Goal: Find specific page/section: Find specific page/section

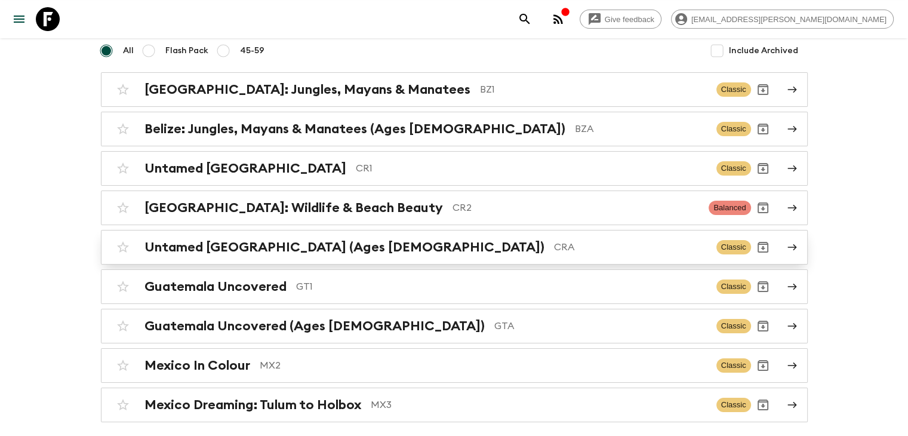
scroll to position [119, 0]
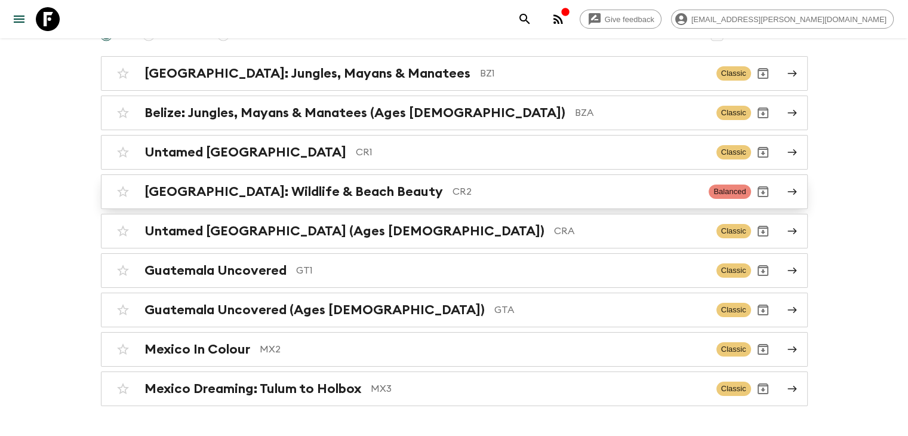
click at [301, 195] on h2 "[GEOGRAPHIC_DATA]: Wildlife & Beach Beauty" at bounding box center [293, 192] width 298 height 16
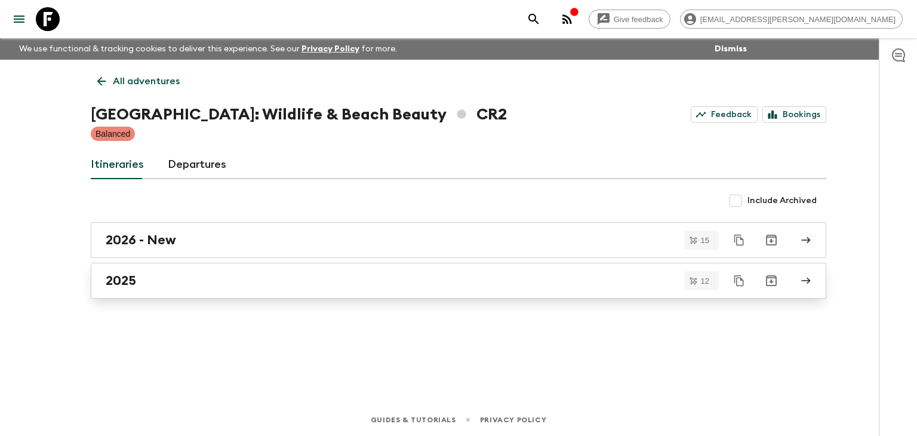
click at [127, 275] on h2 "2025" at bounding box center [121, 281] width 30 height 16
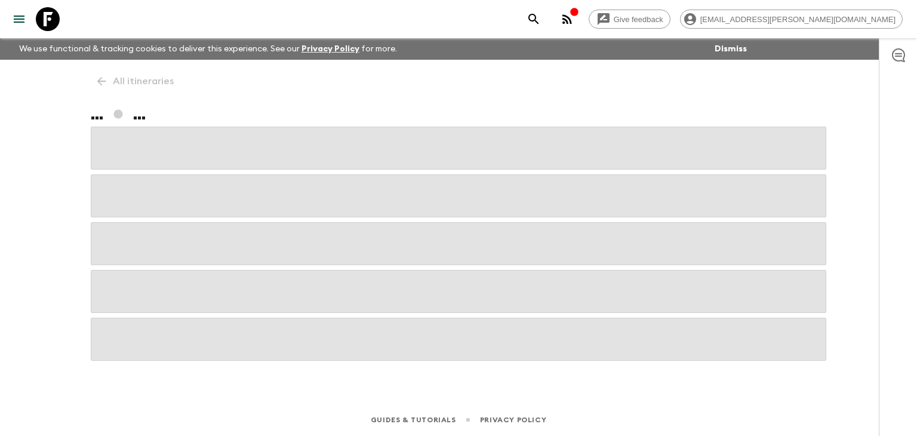
click at [127, 275] on span at bounding box center [458, 291] width 735 height 43
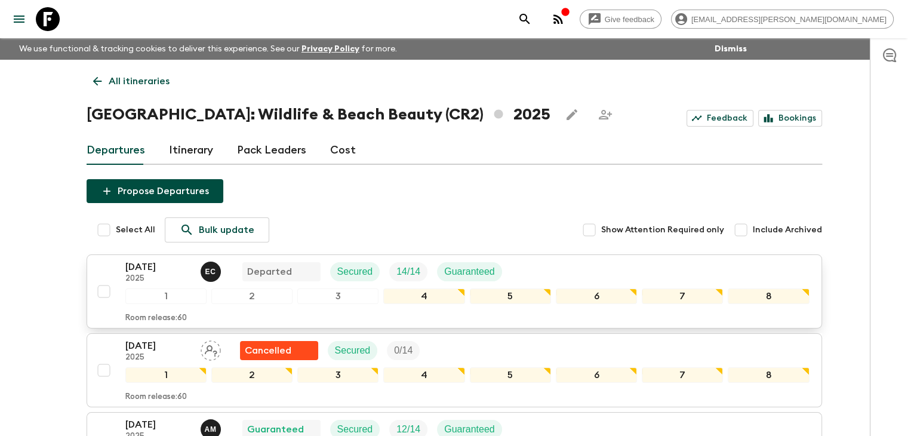
click at [159, 268] on p "[DATE]" at bounding box center [158, 267] width 66 height 14
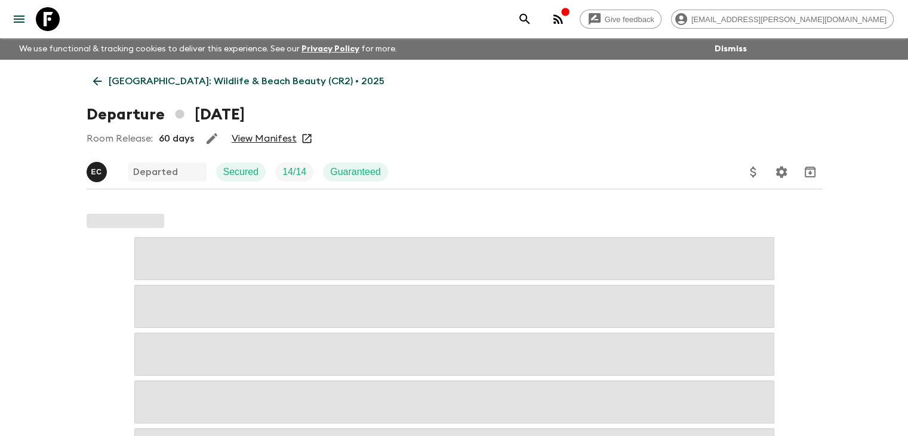
click at [266, 128] on div "Room Release: 60 days View Manifest" at bounding box center [454, 139] width 735 height 24
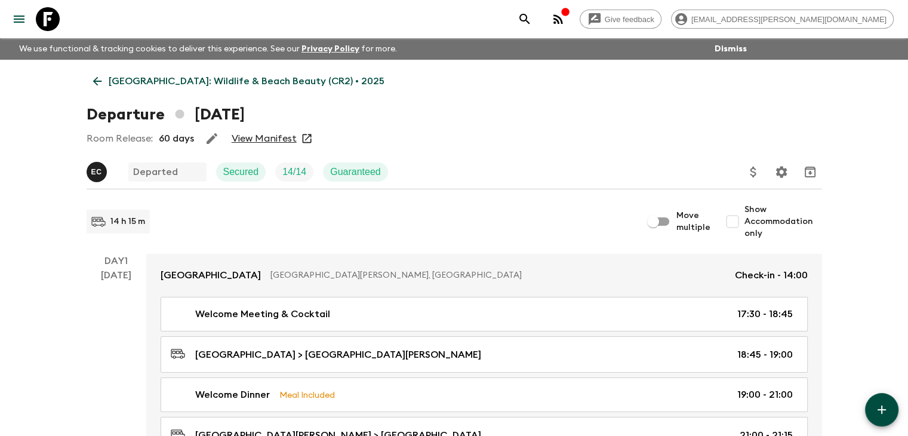
click at [266, 140] on link "View Manifest" at bounding box center [264, 138] width 65 height 12
